Goal: Task Accomplishment & Management: Use online tool/utility

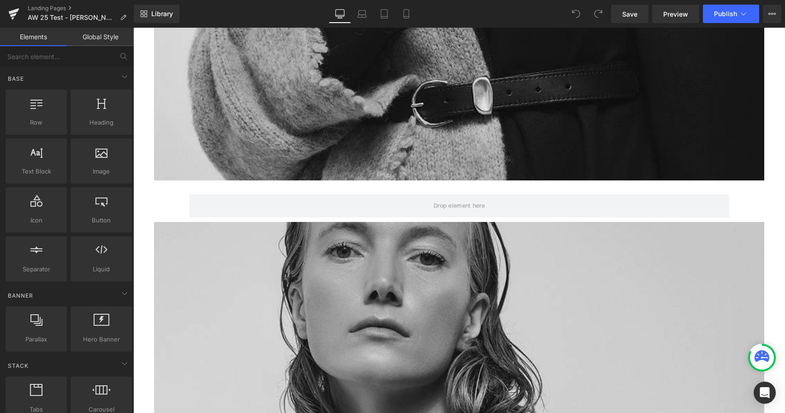
scroll to position [2256, 0]
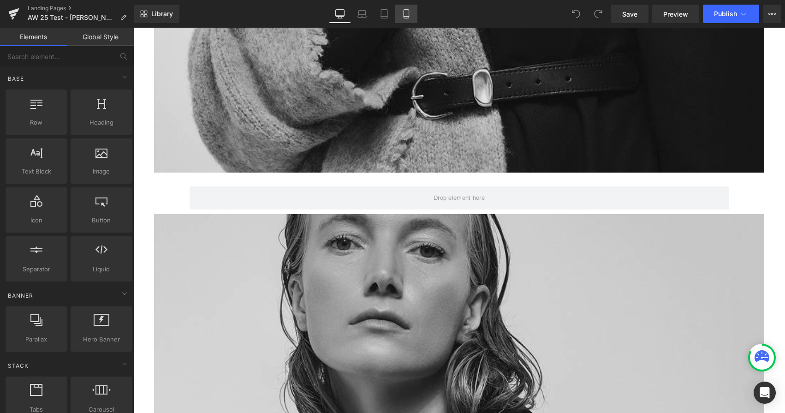
click at [408, 22] on link "Mobile" at bounding box center [406, 14] width 22 height 18
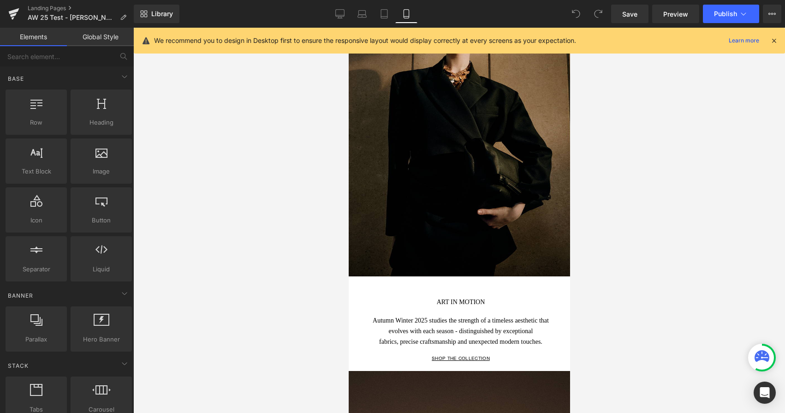
scroll to position [0, 0]
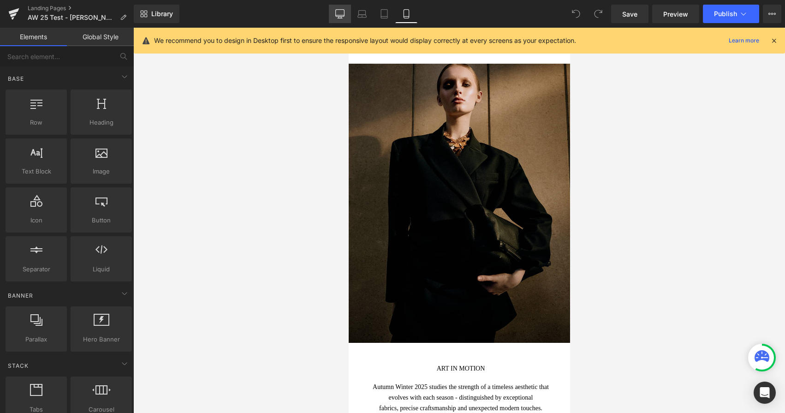
click at [343, 8] on link "Desktop" at bounding box center [340, 14] width 22 height 18
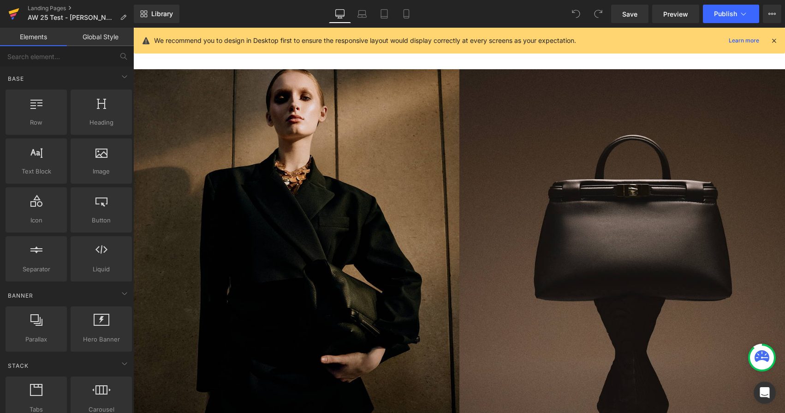
click at [13, 16] on icon at bounding box center [13, 15] width 6 height 4
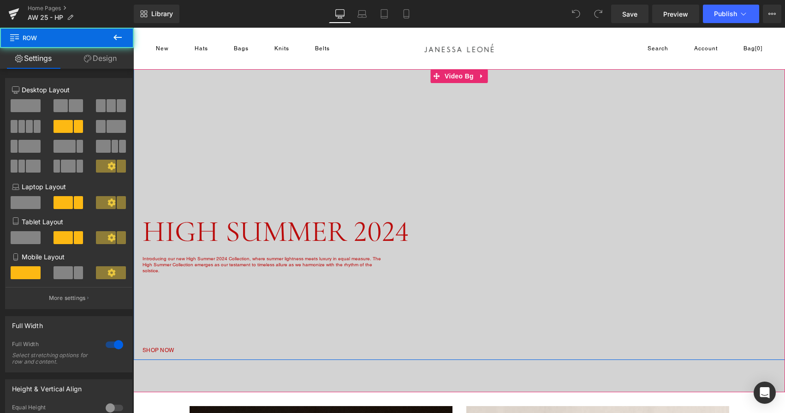
click at [394, 276] on div "Image HIGH SUMMER 2024 Heading Introducing our new High Summer 2024 Collection,…" at bounding box center [350, 226] width 434 height 257
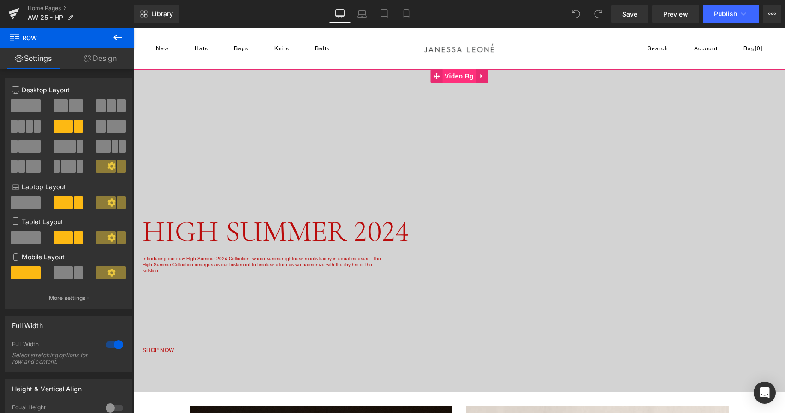
click at [467, 73] on span "Video Bg" at bounding box center [459, 76] width 34 height 14
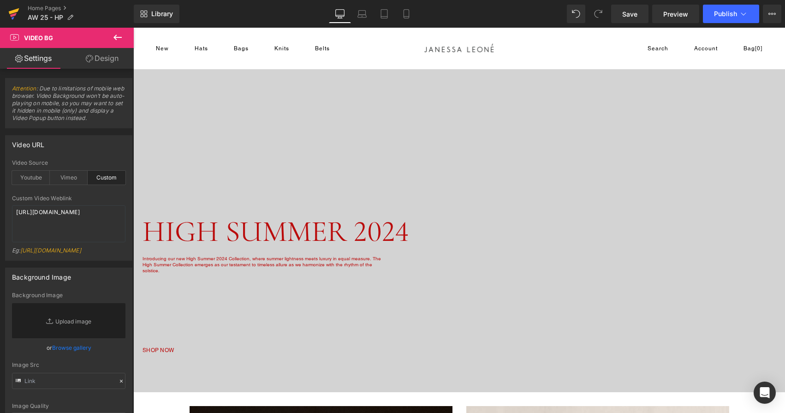
click at [12, 14] on icon at bounding box center [13, 13] width 11 height 23
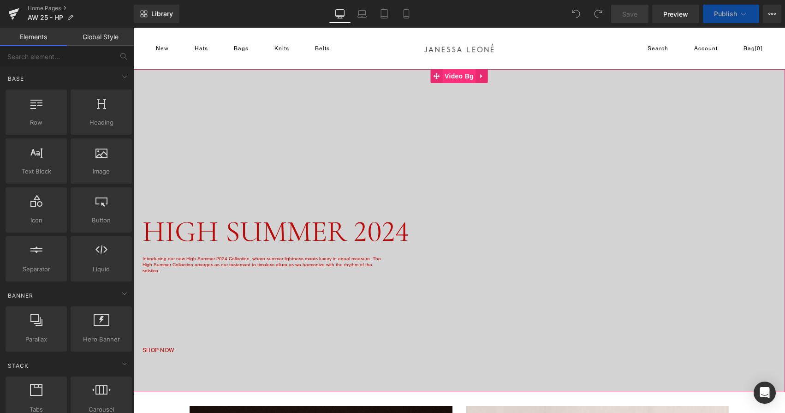
click at [457, 74] on span "Video Bg" at bounding box center [459, 76] width 34 height 14
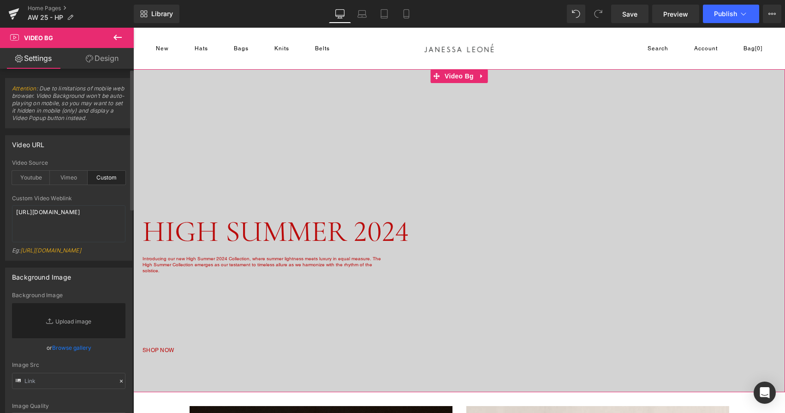
scroll to position [36, 0]
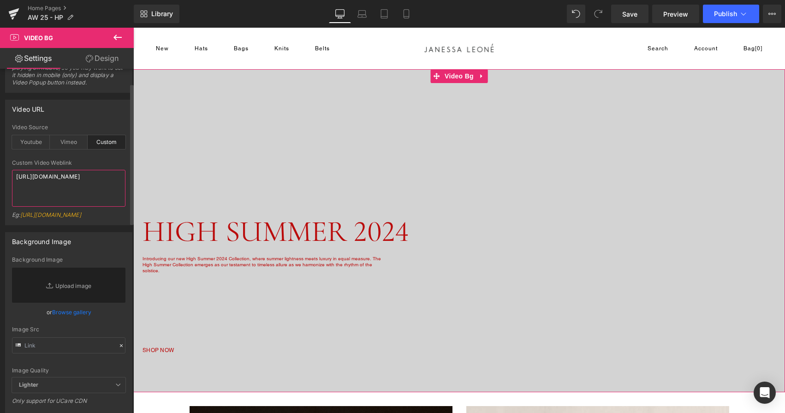
click at [64, 196] on textarea "[URL][DOMAIN_NAME]" at bounding box center [68, 188] width 113 height 37
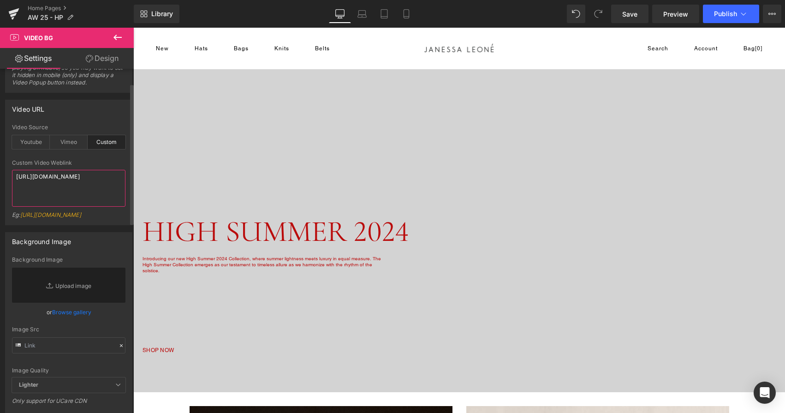
scroll to position [2, 0]
paste textarea "https://cdn.shopify.com/videos/c/o/v/22fa58be8eea4565969479515383a331.mp4"
drag, startPoint x: 63, startPoint y: 178, endPoint x: 62, endPoint y: 127, distance: 51.2
click at [62, 127] on div "custom Video Source Youtube Vimeo Custom Youtube Weblink https://www.youtube.co…" at bounding box center [69, 174] width 126 height 101
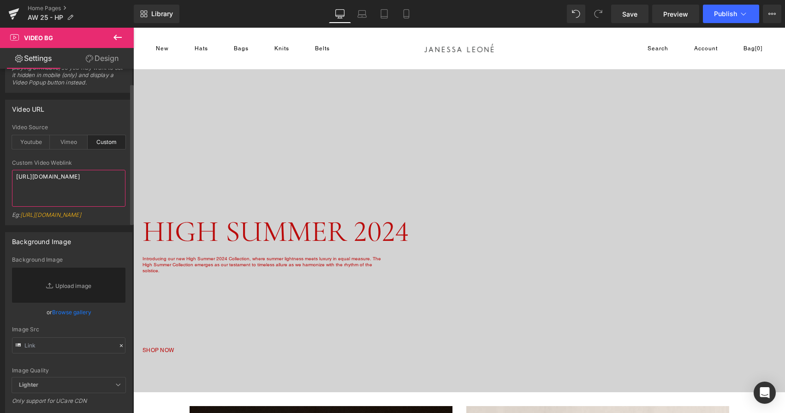
scroll to position [0, 0]
click at [16, 184] on textarea "https://cdn.shopify.com/videos/c/o/v/22fa58be8eea4565969479515383a331.mp4" at bounding box center [68, 188] width 113 height 37
type textarea "https://cdn.shopify.com/videos/c/o/v/22fa58be8eea4565969479515383a331.mp4"
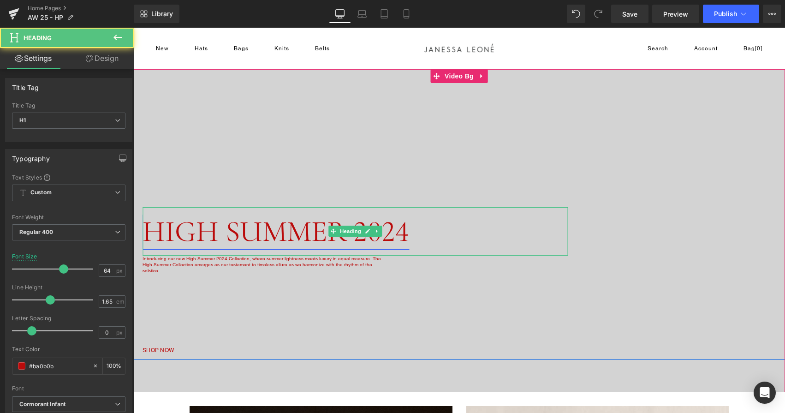
click at [201, 236] on link "HIGH SUMMER 2024" at bounding box center [275, 231] width 267 height 36
click at [226, 231] on link "HIGH SUMMER 2024" at bounding box center [275, 231] width 267 height 36
click at [403, 230] on link "HIGH SUMMER 2024" at bounding box center [275, 231] width 267 height 36
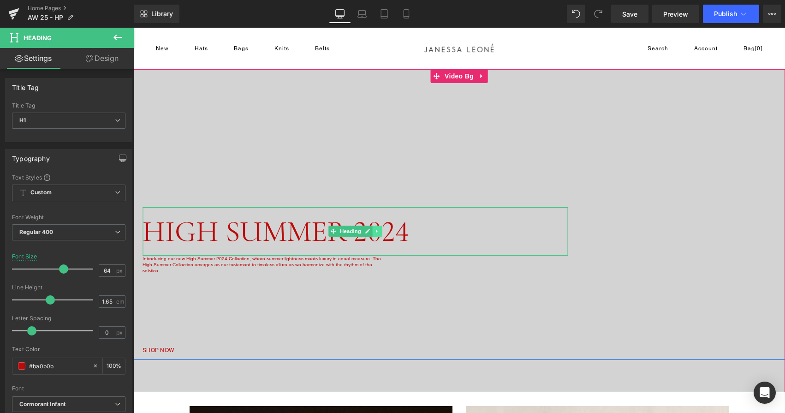
click at [377, 230] on icon at bounding box center [376, 231] width 5 height 6
click at [382, 230] on icon at bounding box center [381, 231] width 5 height 5
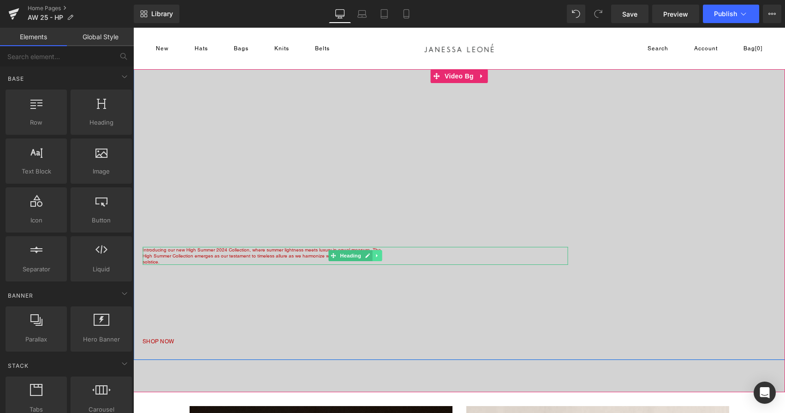
click at [377, 255] on icon at bounding box center [376, 256] width 5 height 6
click at [383, 254] on icon at bounding box center [381, 255] width 5 height 5
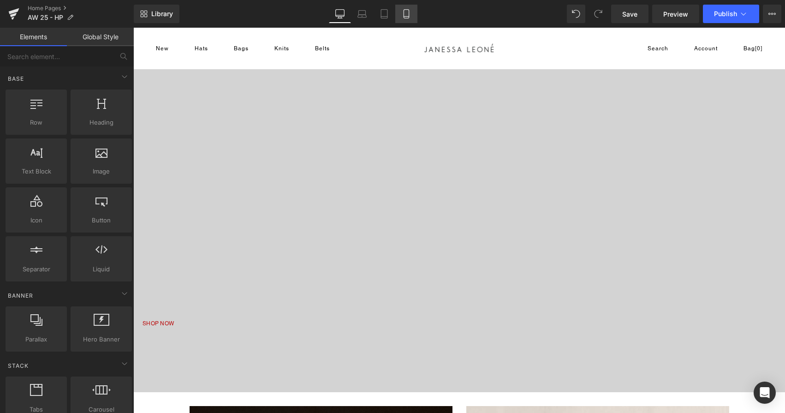
click at [404, 18] on icon at bounding box center [405, 14] width 5 height 9
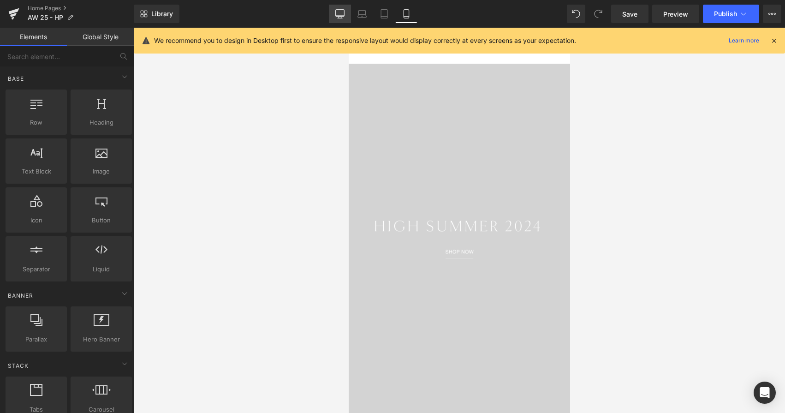
click at [340, 17] on icon at bounding box center [339, 13] width 9 height 9
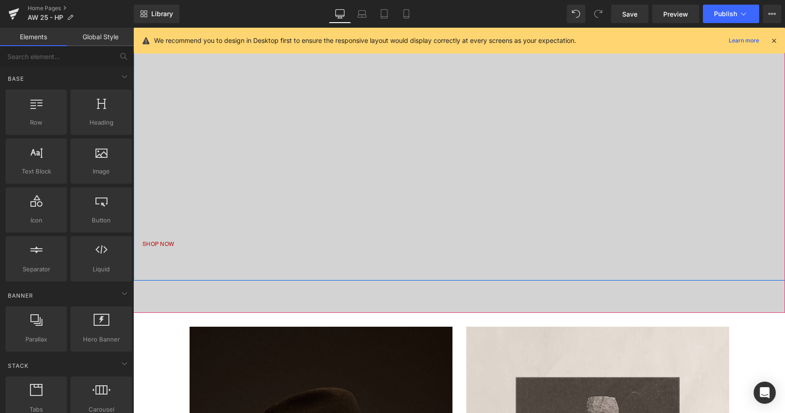
scroll to position [90, 0]
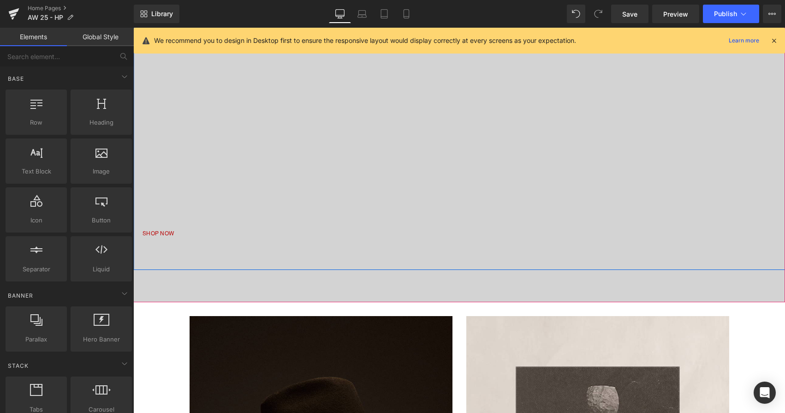
click at [156, 240] on div "Image SHOP NOW Button Image Row" at bounding box center [459, 105] width 652 height 329
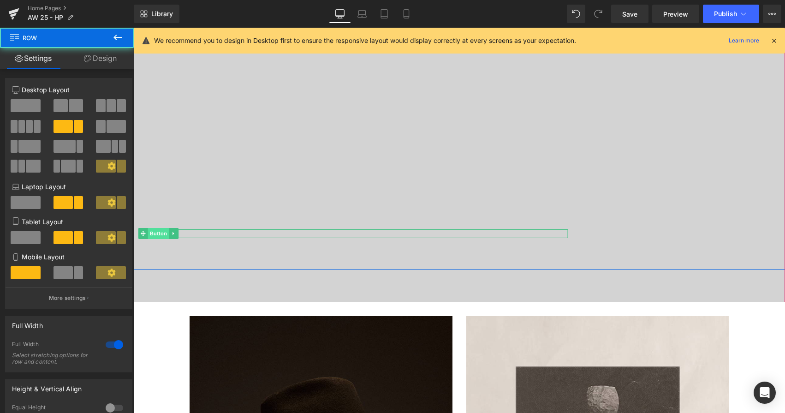
click at [160, 233] on span "Button" at bounding box center [158, 233] width 21 height 11
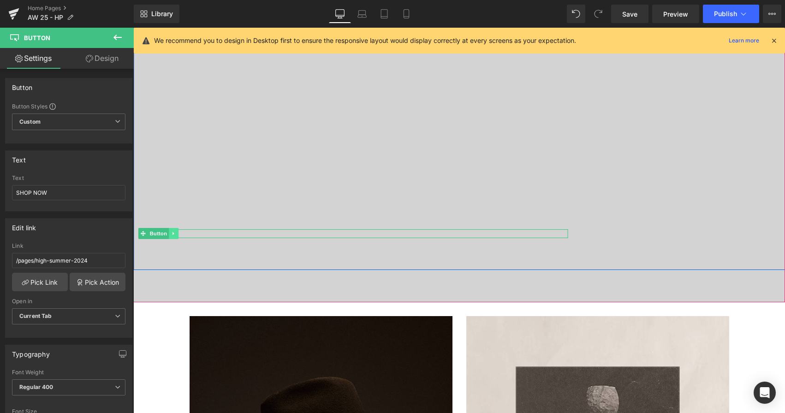
click at [173, 234] on icon at bounding box center [172, 233] width 1 height 3
click at [178, 234] on icon at bounding box center [178, 233] width 5 height 5
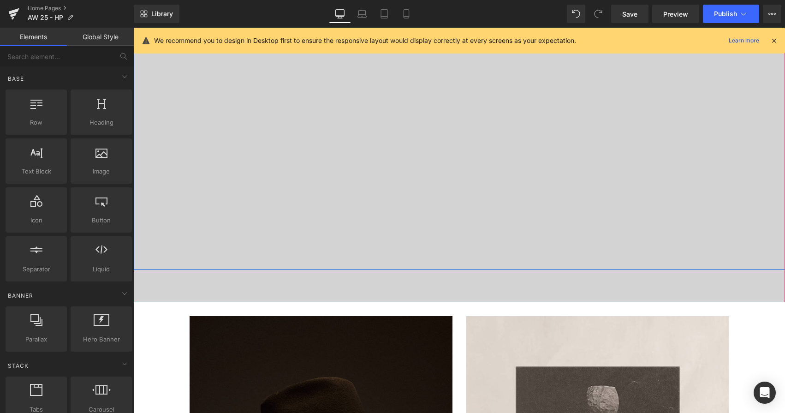
click at [286, 253] on div "Image Image Row" at bounding box center [459, 105] width 652 height 329
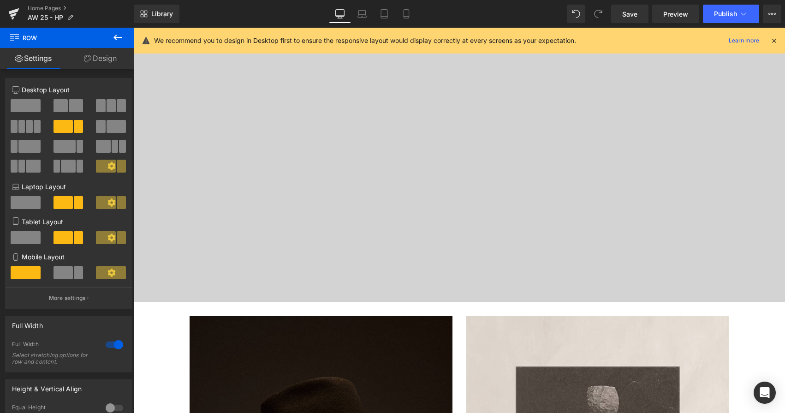
click at [117, 40] on icon at bounding box center [117, 37] width 11 height 11
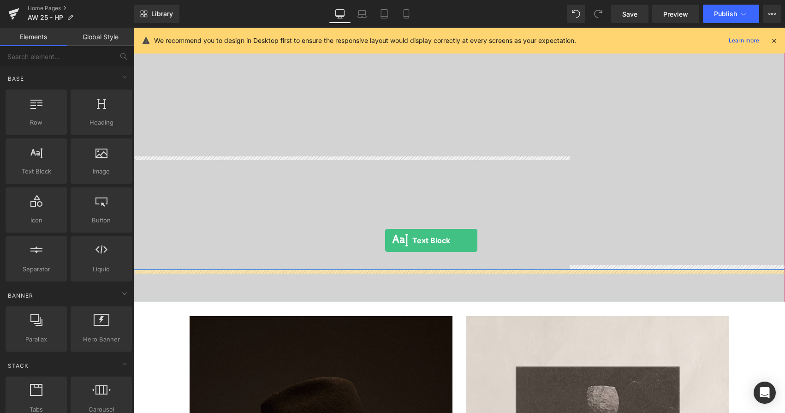
drag, startPoint x: 172, startPoint y: 181, endPoint x: 385, endPoint y: 240, distance: 221.0
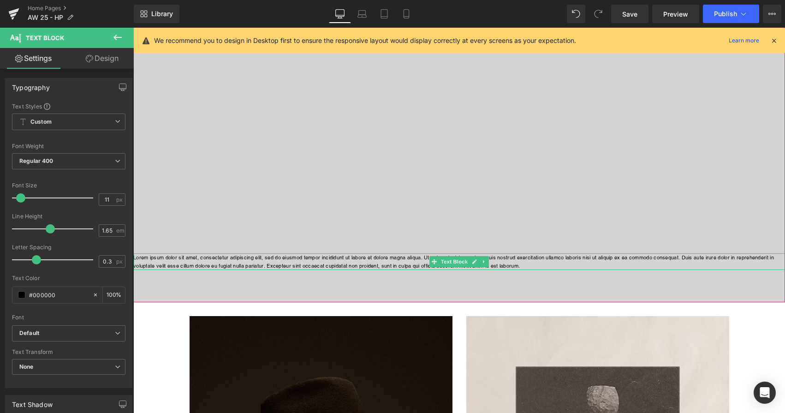
click at [373, 261] on p "Lorem ipsum dolor sit amet, consectetur adipiscing elit, sed do eiusmod tempor …" at bounding box center [459, 261] width 652 height 17
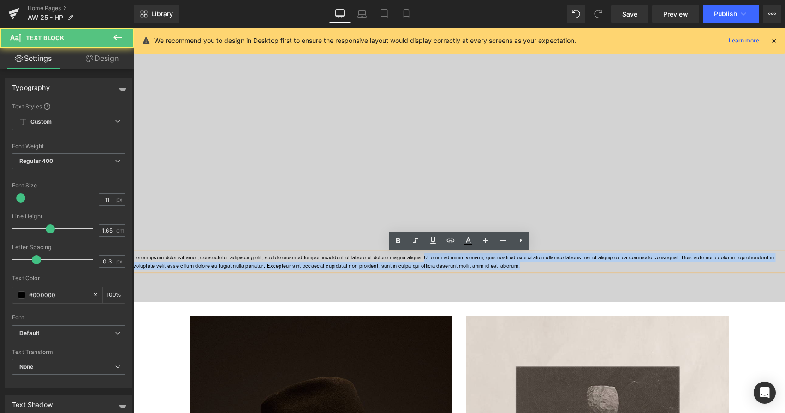
drag, startPoint x: 429, startPoint y: 256, endPoint x: 450, endPoint y: 272, distance: 25.6
click at [450, 272] on div "Image Image Row Lorem ipsum dolor sit amet, consectetur adipiscing elit, sed do…" at bounding box center [459, 140] width 652 height 323
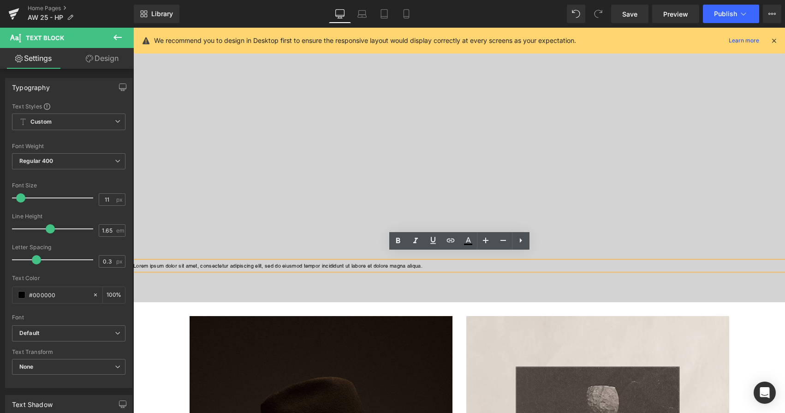
scroll to position [98, 0]
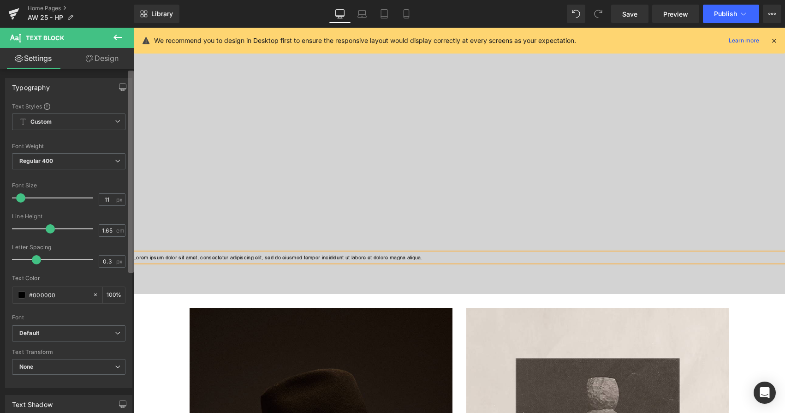
click at [133, 256] on b at bounding box center [131, 172] width 6 height 202
click at [135, 256] on p "Lorem ipsum dolor sit amet, consectetur adipiscing elit, sed do eiusmod tempor …" at bounding box center [459, 257] width 652 height 8
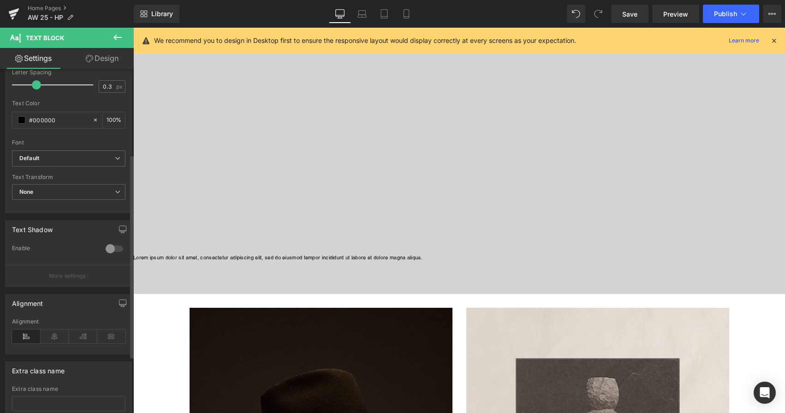
scroll to position [211, 0]
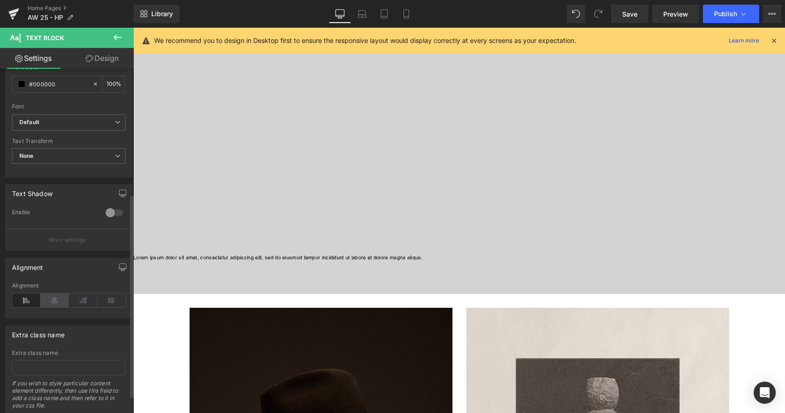
click at [55, 302] on icon at bounding box center [55, 300] width 29 height 14
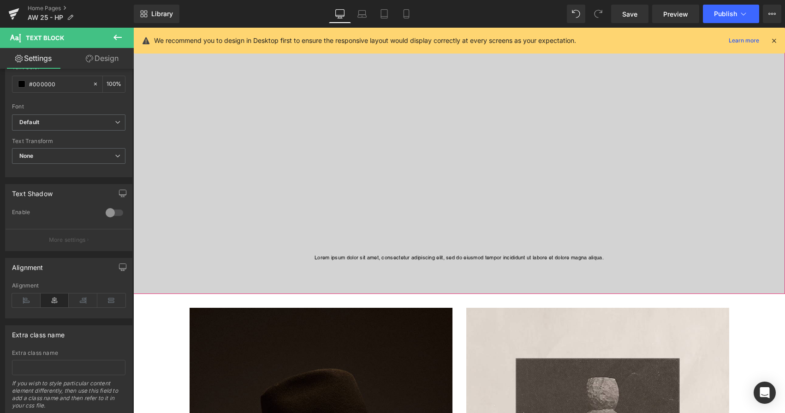
click at [231, 263] on div at bounding box center [459, 132] width 652 height 323
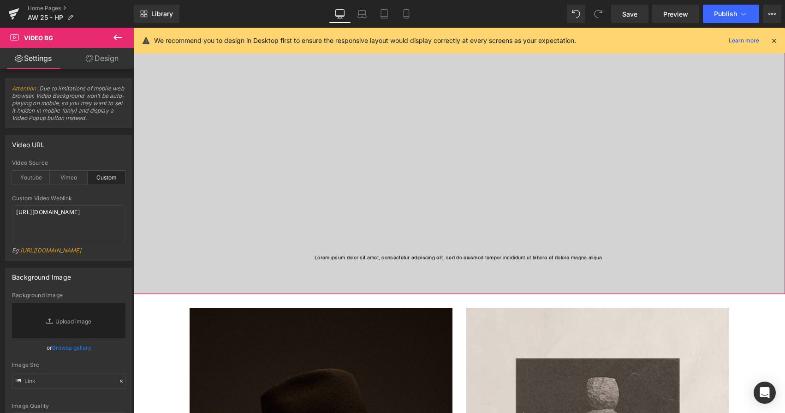
click at [247, 280] on div at bounding box center [459, 132] width 652 height 323
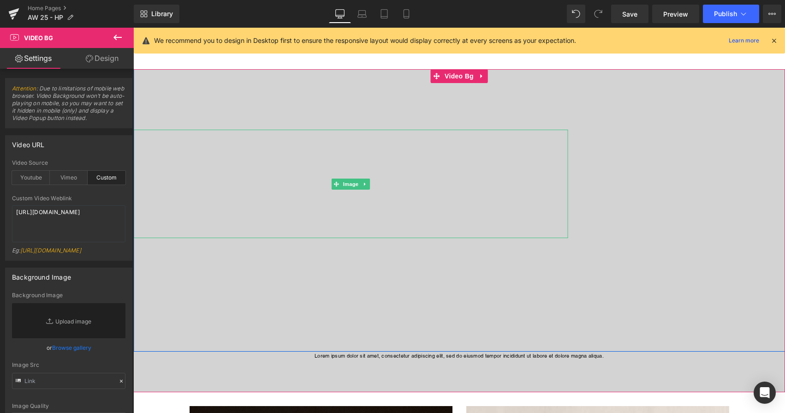
scroll to position [0, 0]
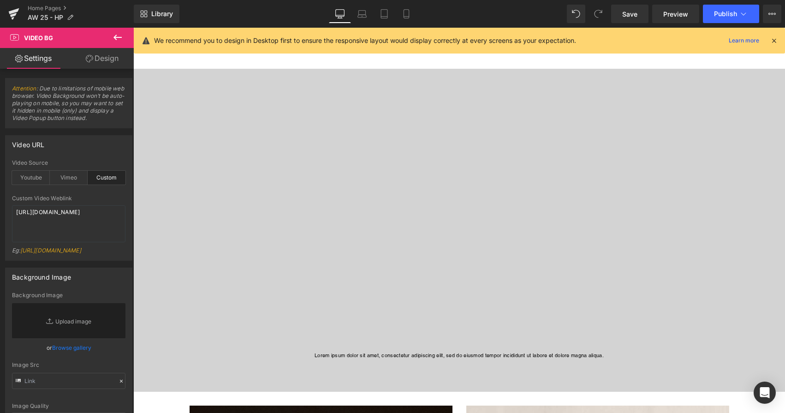
click at [774, 42] on icon at bounding box center [774, 40] width 8 height 8
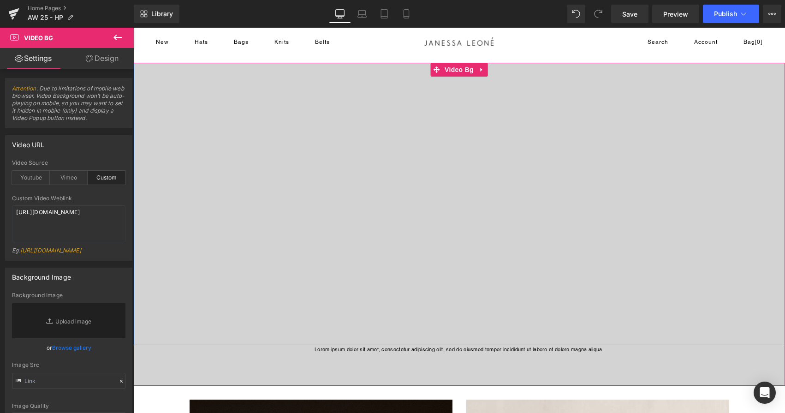
scroll to position [0, 0]
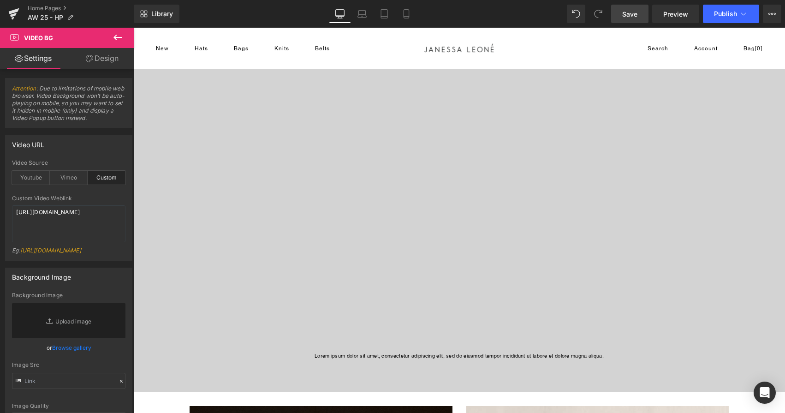
click at [626, 17] on span "Save" at bounding box center [629, 14] width 15 height 10
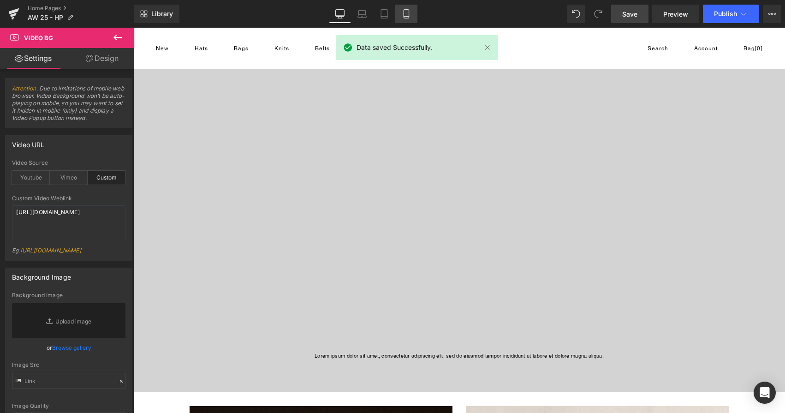
click at [405, 16] on icon at bounding box center [406, 13] width 9 height 9
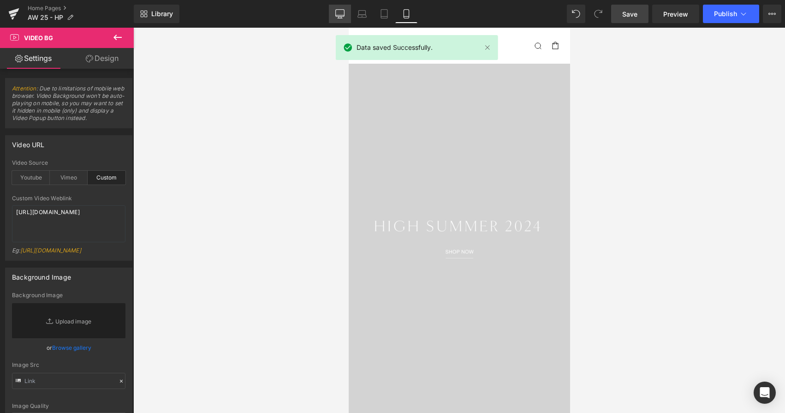
click at [344, 14] on link "Desktop" at bounding box center [340, 14] width 22 height 18
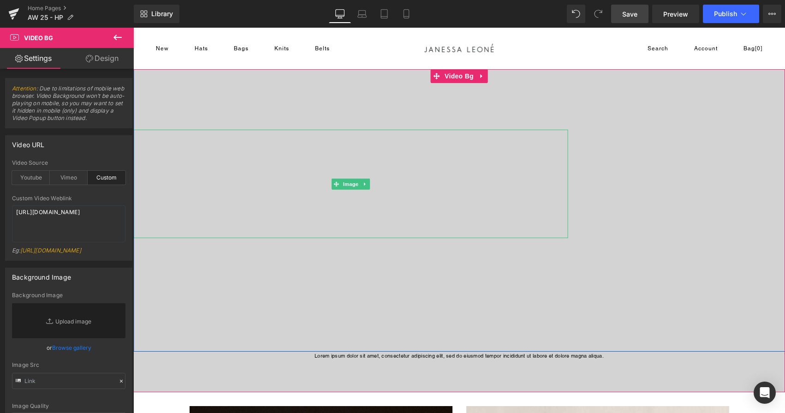
scroll to position [2, 0]
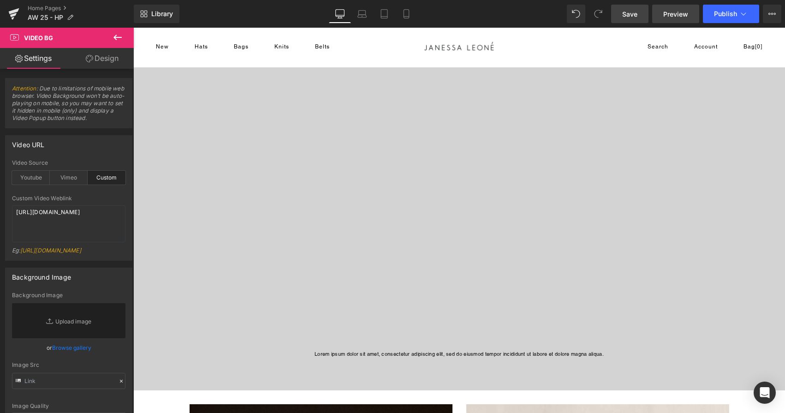
click at [672, 17] on span "Preview" at bounding box center [675, 14] width 25 height 10
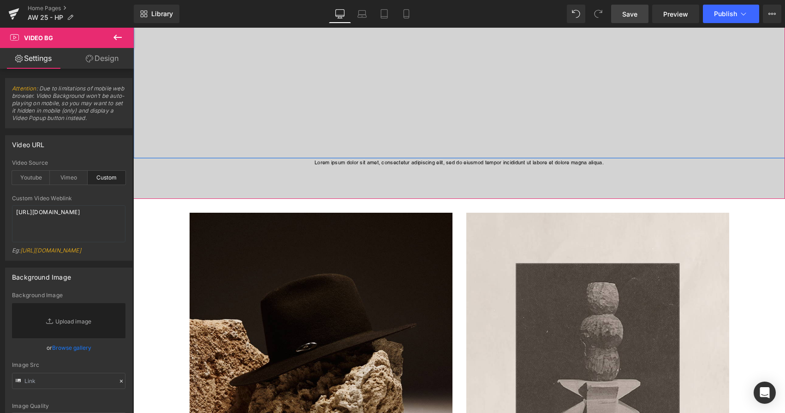
scroll to position [194, 0]
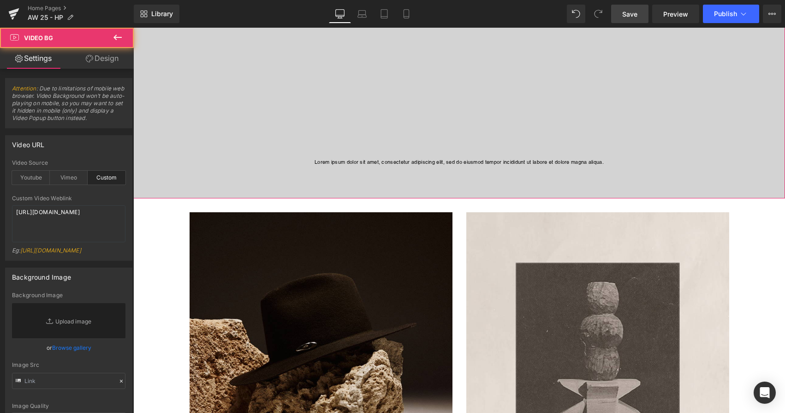
click at [320, 189] on div at bounding box center [459, 37] width 652 height 323
click at [118, 35] on icon at bounding box center [117, 37] width 11 height 11
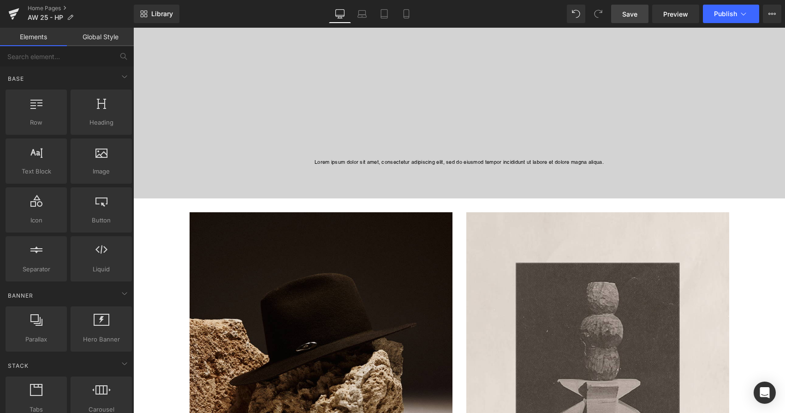
click at [198, 163] on p "Lorem ipsum dolor sit amet, consectetur adipiscing elit, sed do eiusmod tempor …" at bounding box center [459, 162] width 652 height 8
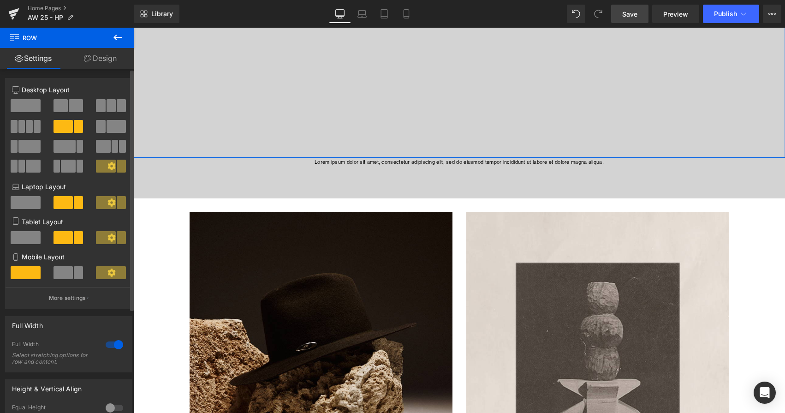
click at [28, 101] on span at bounding box center [26, 105] width 30 height 13
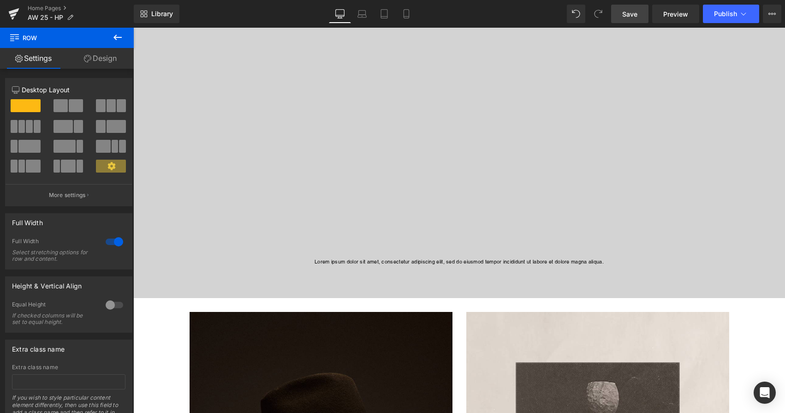
scroll to position [133, 0]
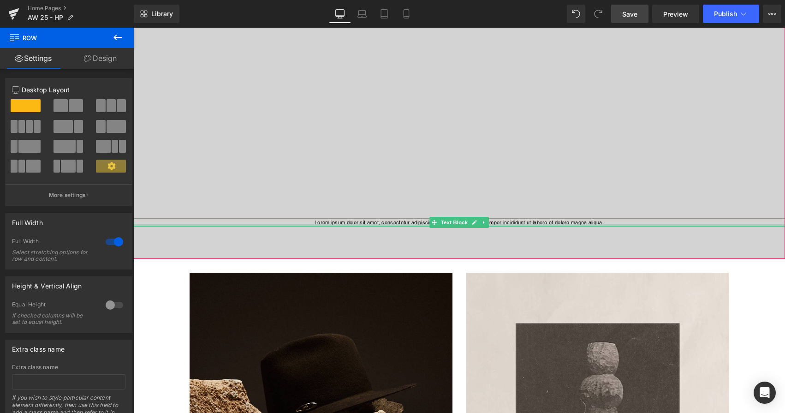
click at [178, 225] on div "Lorem ipsum dolor sit amet, consectetur adipiscing elit, sed do eiusmod tempor …" at bounding box center [459, 222] width 652 height 8
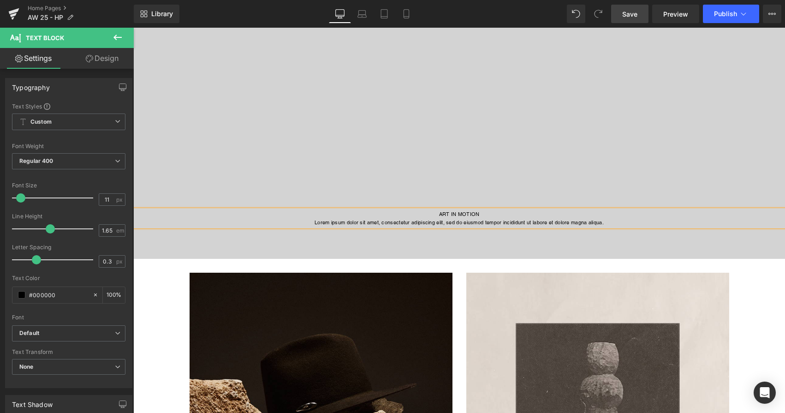
scroll to position [124, 0]
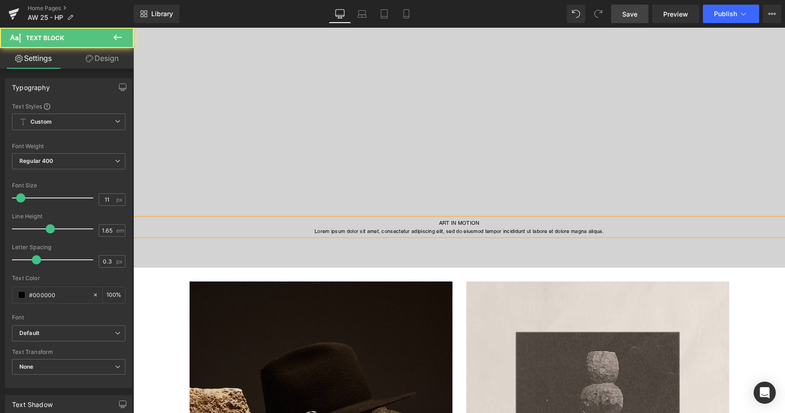
click at [466, 233] on p "Lorem ipsum dolor sit amet, consectetur adipiscing elit, sed do eiusmod tempor …" at bounding box center [459, 231] width 652 height 8
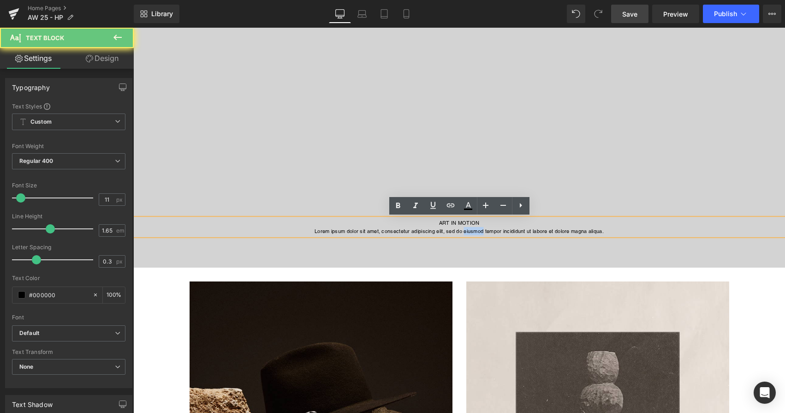
click at [466, 233] on p "Lorem ipsum dolor sit amet, consectetur adipiscing elit, sed do eiusmod tempor …" at bounding box center [459, 231] width 652 height 8
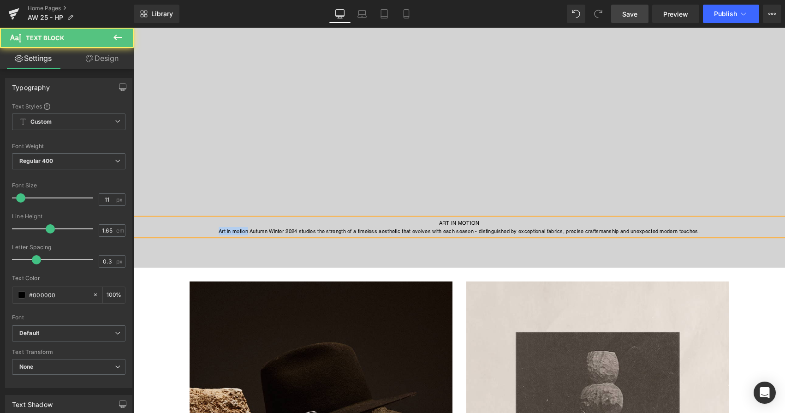
drag, startPoint x: 248, startPoint y: 232, endPoint x: 201, endPoint y: 232, distance: 46.6
click at [201, 232] on p "Art in motion Autumn Winter 2024 studies the strength of a timeless aesthetic t…" at bounding box center [459, 231] width 652 height 8
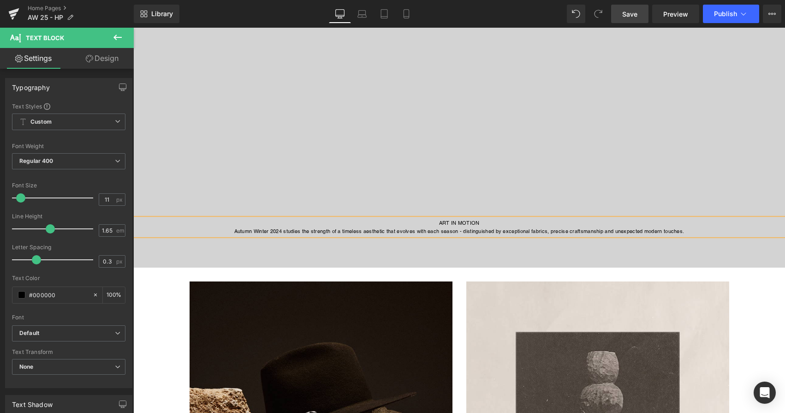
click at [283, 234] on p "Autumn Winter 2024 studies the strength of a timeless aesthetic that evolves wi…" at bounding box center [459, 231] width 652 height 8
click at [530, 233] on p "Autumn Winter 2025 studies the strength of a timeless aesthetic that evolves wi…" at bounding box center [459, 231] width 652 height 8
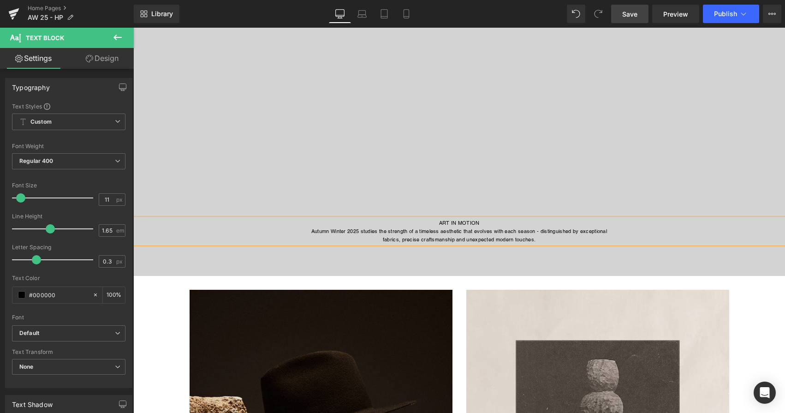
click at [539, 271] on div at bounding box center [459, 114] width 652 height 323
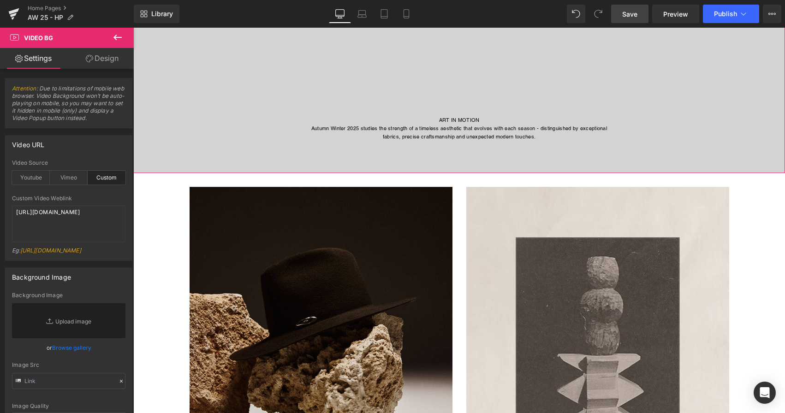
scroll to position [242, 0]
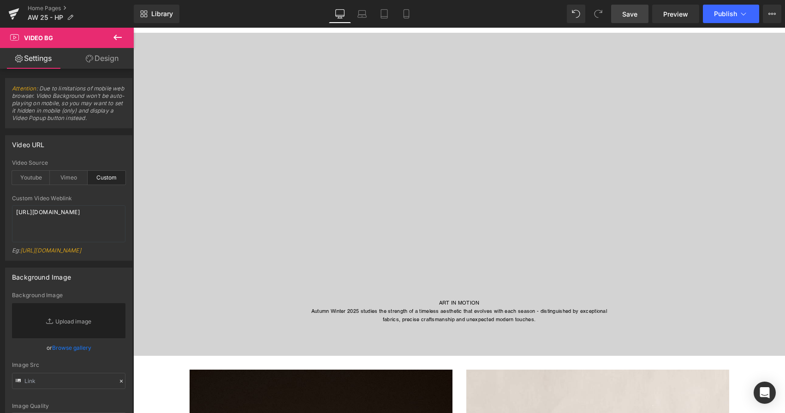
scroll to position [0, 0]
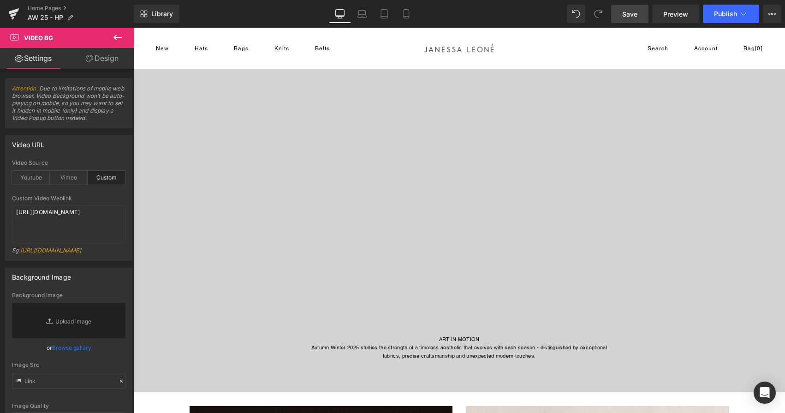
click at [631, 9] on span "Save" at bounding box center [629, 14] width 15 height 10
click at [12, 16] on icon at bounding box center [13, 15] width 6 height 4
